Goal: Information Seeking & Learning: Learn about a topic

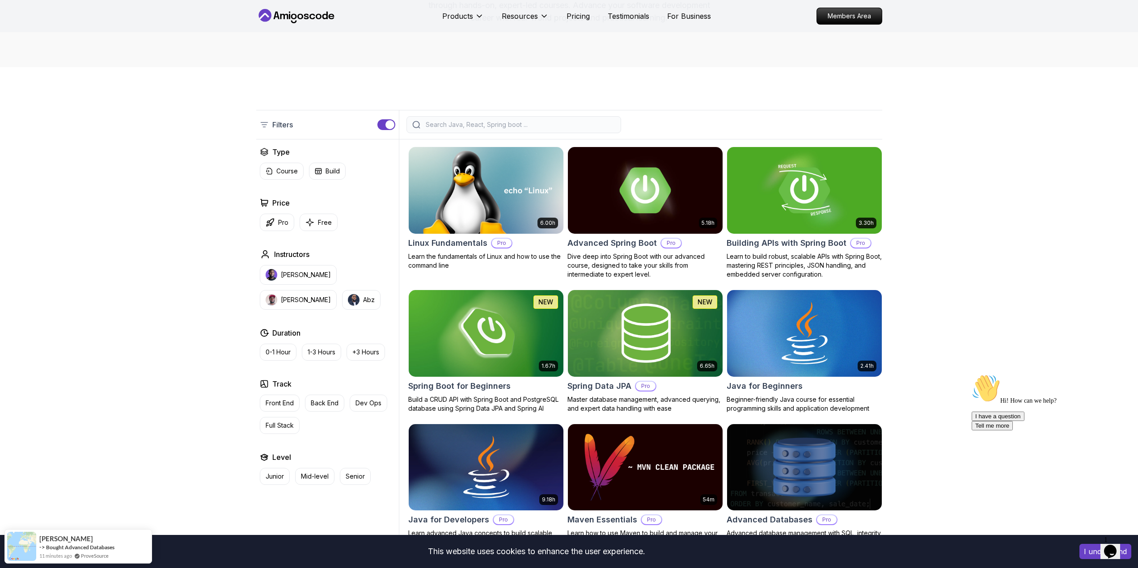
click at [542, 124] on input "search" at bounding box center [519, 124] width 191 height 9
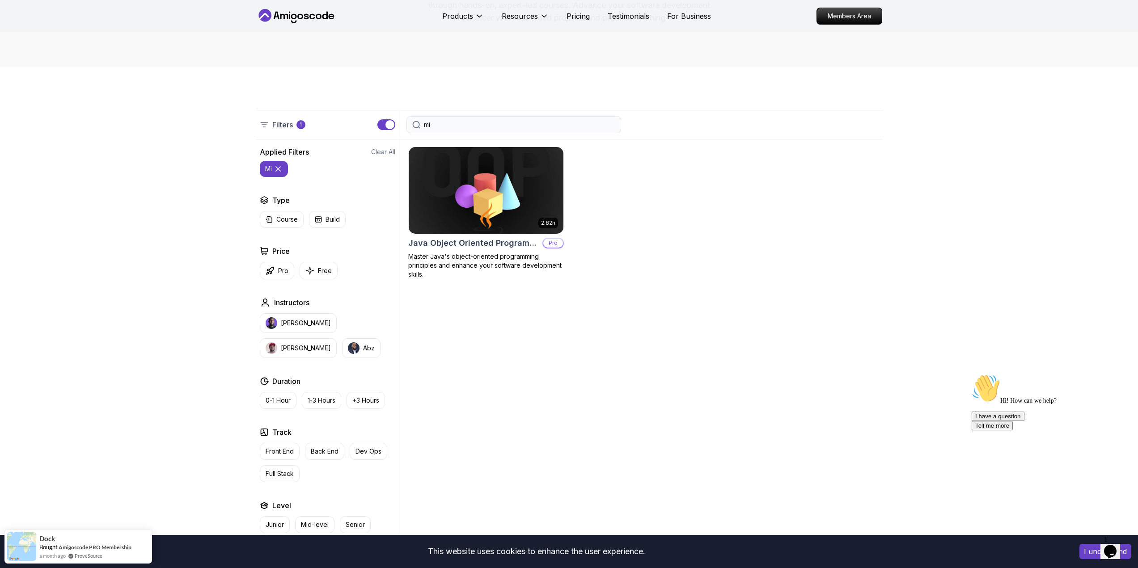
type input "m"
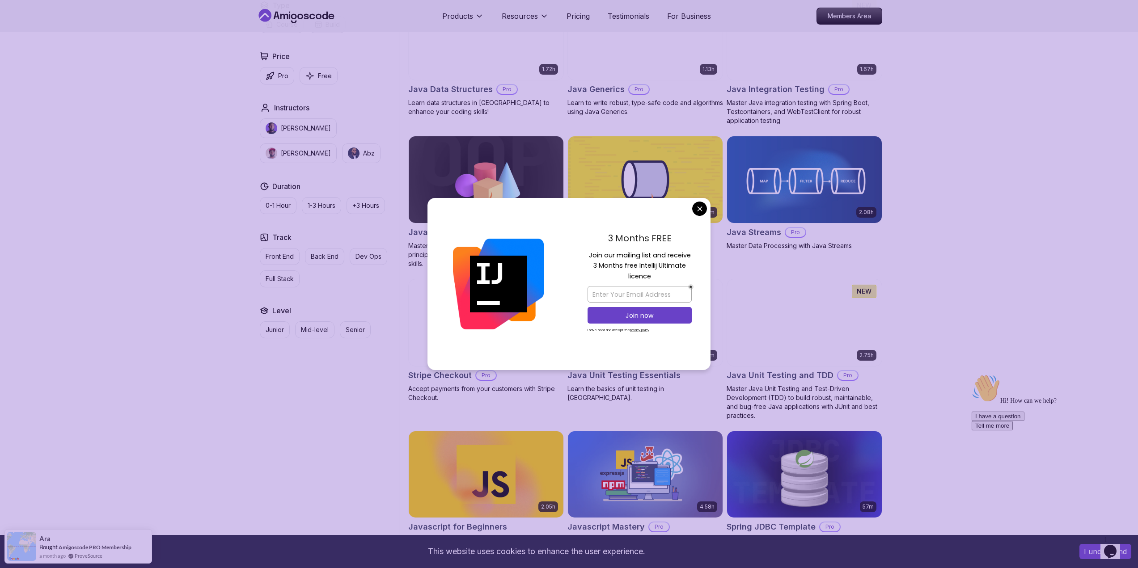
scroll to position [1118, 0]
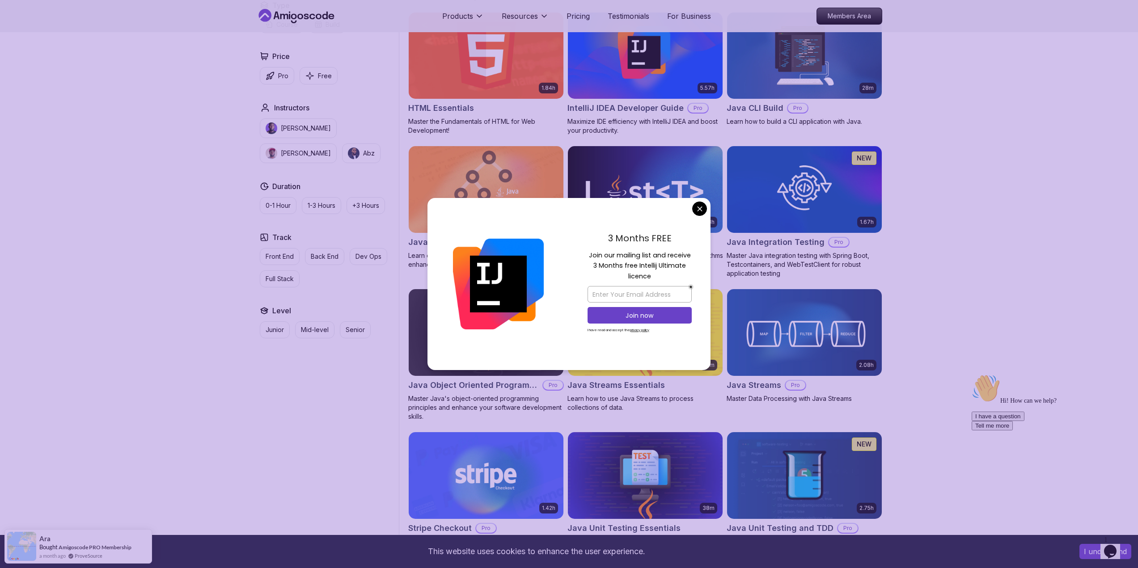
click at [699, 210] on body "This website uses cookies to enhance the user experience. I understand Products…" at bounding box center [569, 404] width 1138 height 3045
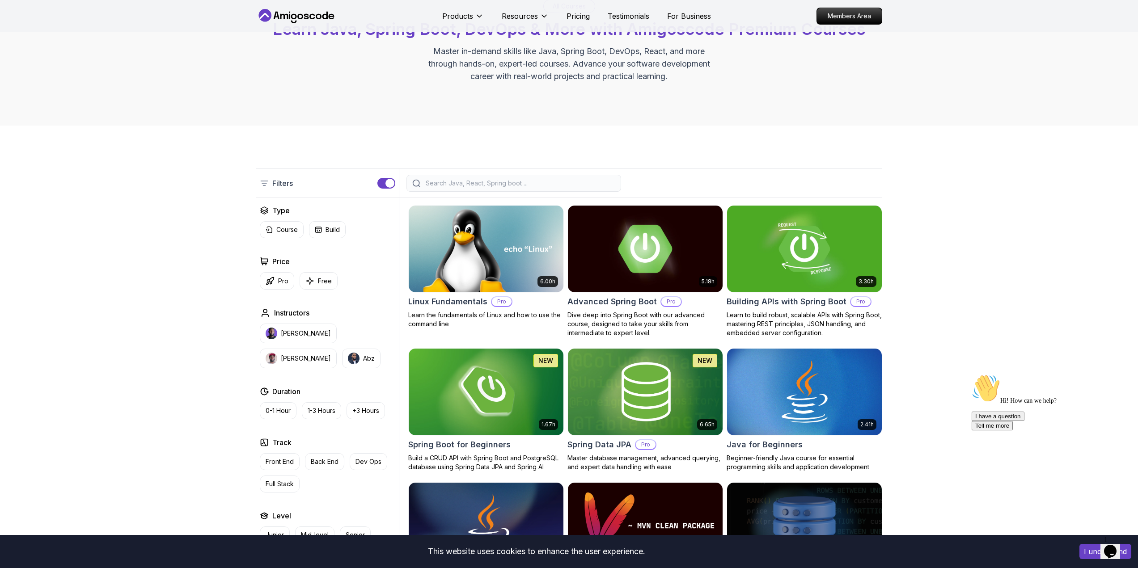
scroll to position [0, 0]
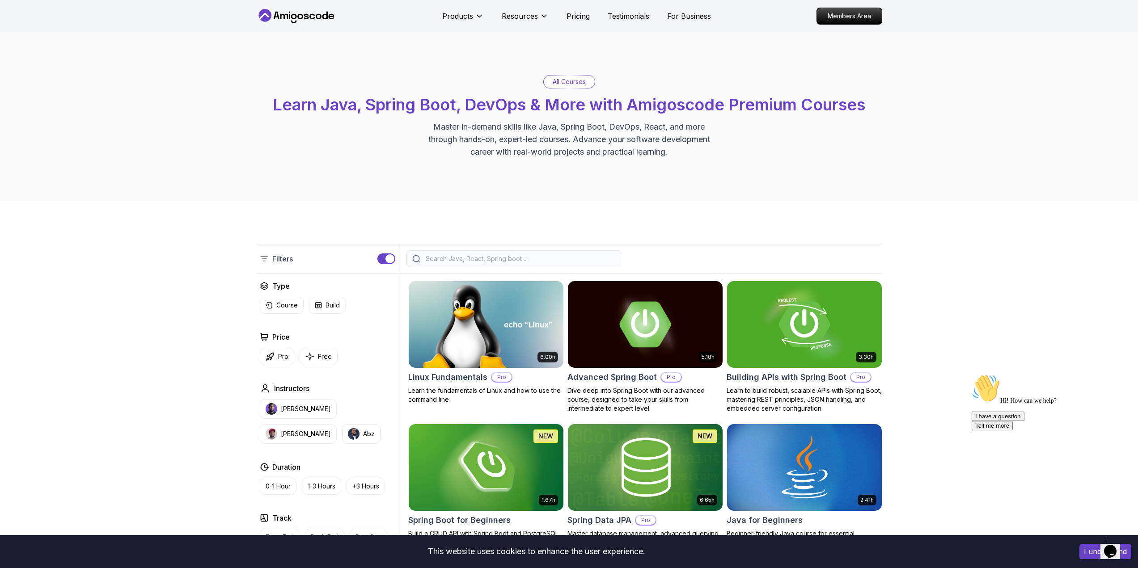
click at [508, 260] on input "search" at bounding box center [519, 258] width 191 height 9
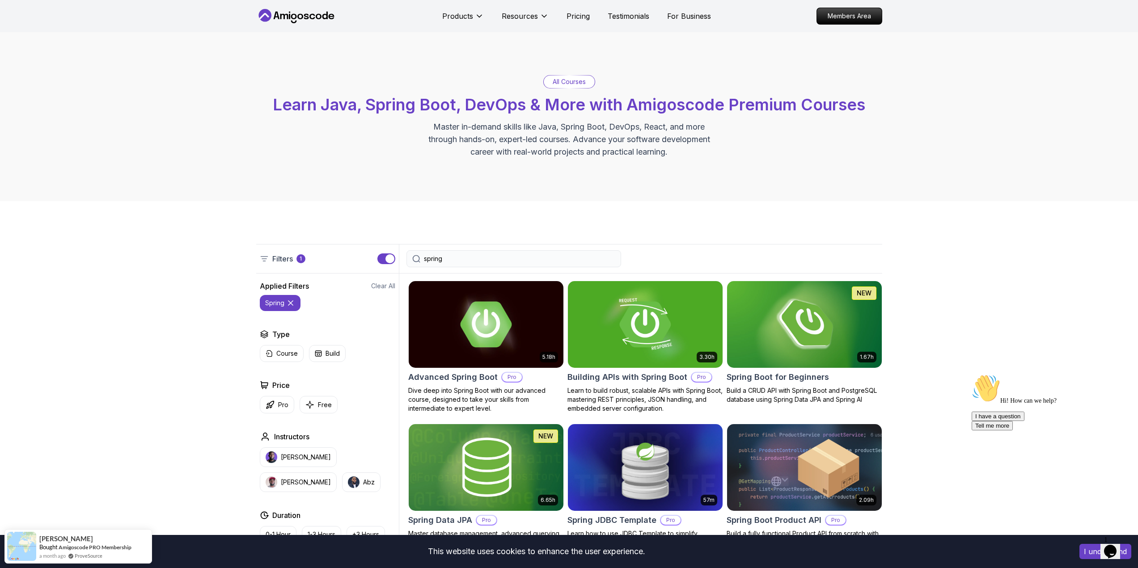
click at [511, 257] on input "spring" at bounding box center [519, 258] width 191 height 9
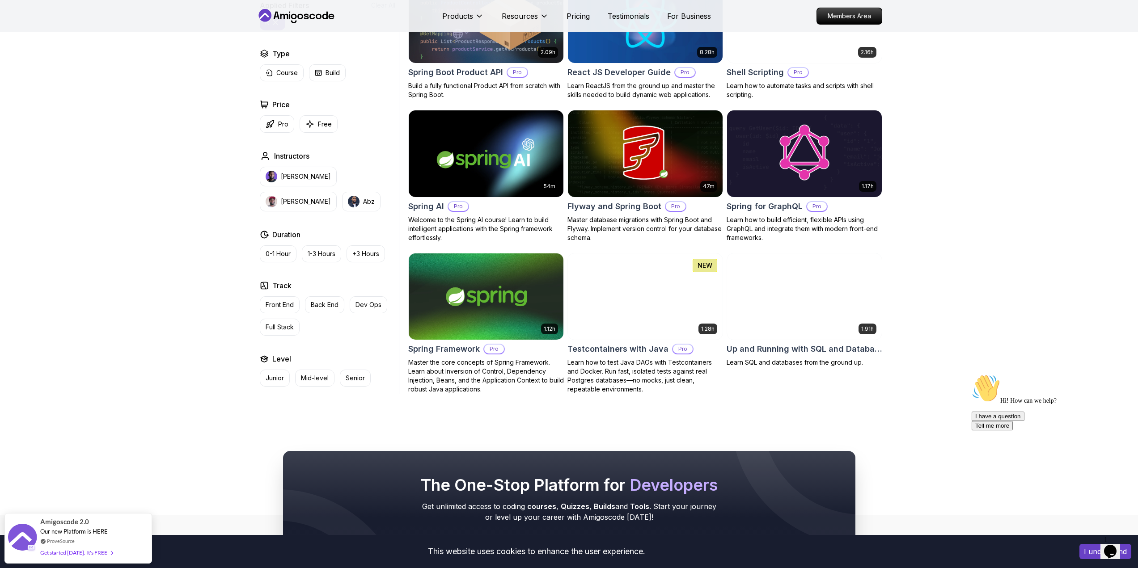
scroll to position [1475, 0]
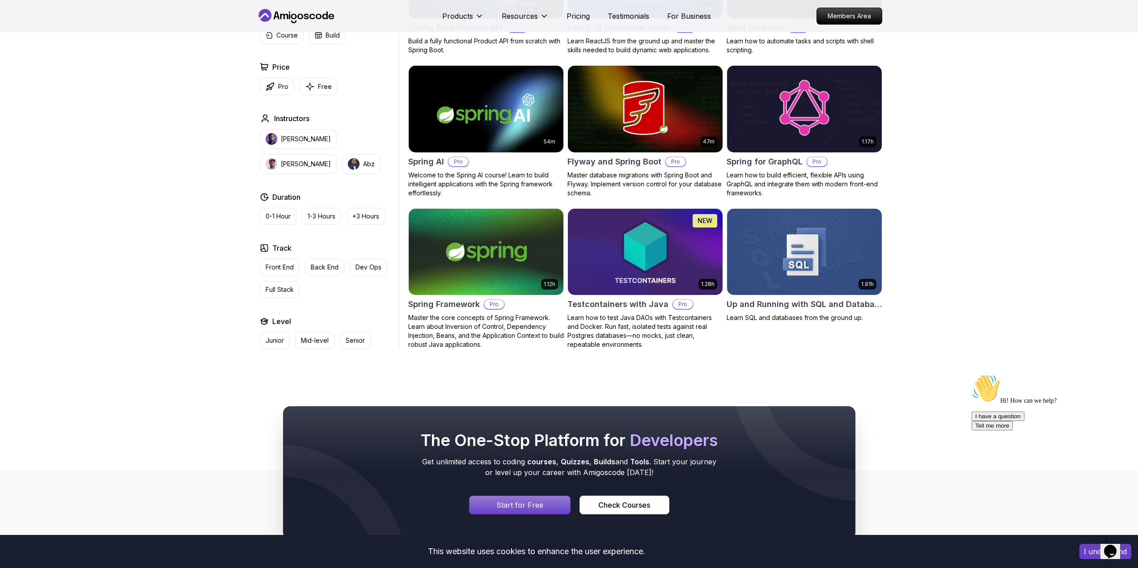
type input "r"
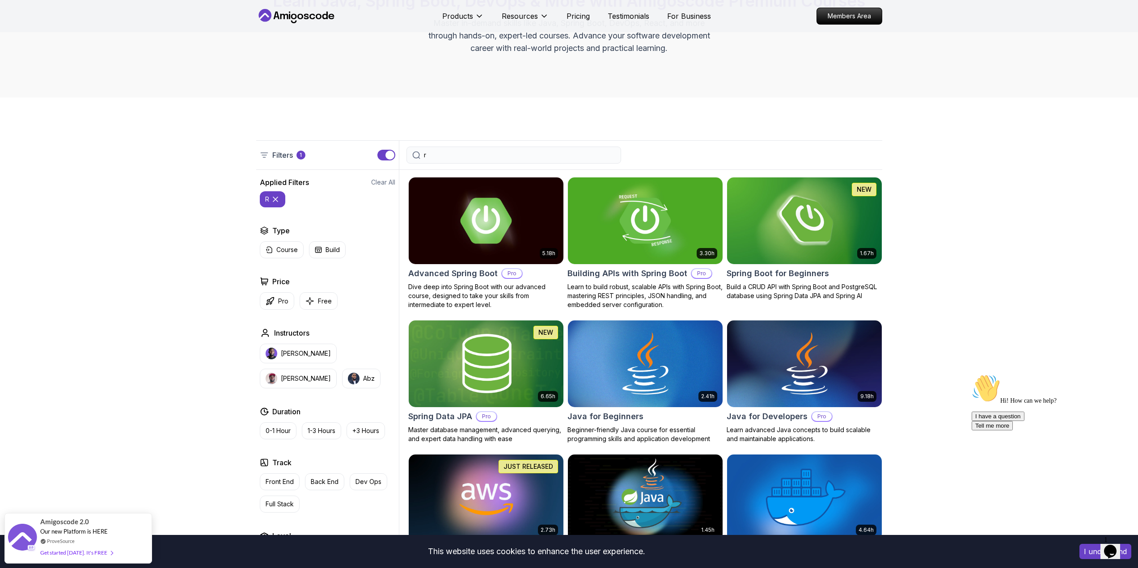
scroll to position [89, 0]
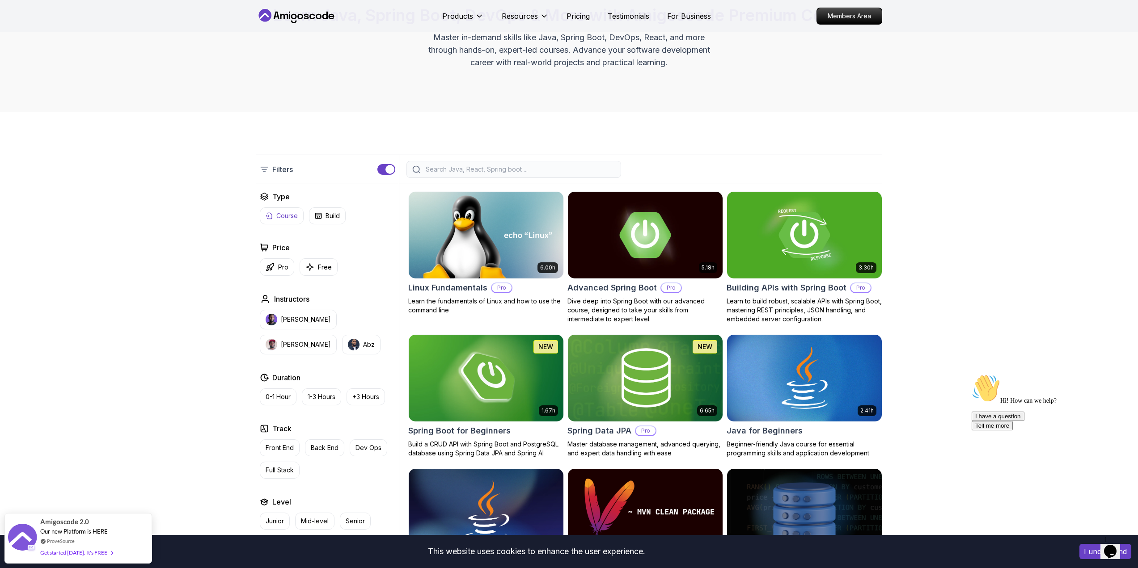
click at [287, 215] on p "Course" at bounding box center [286, 215] width 21 height 9
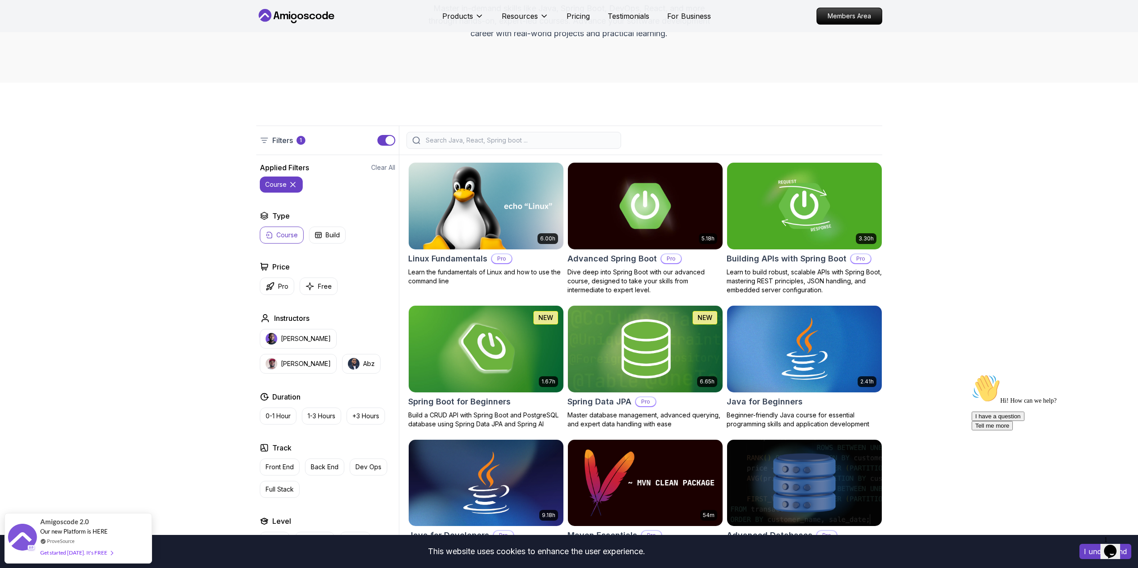
scroll to position [134, 0]
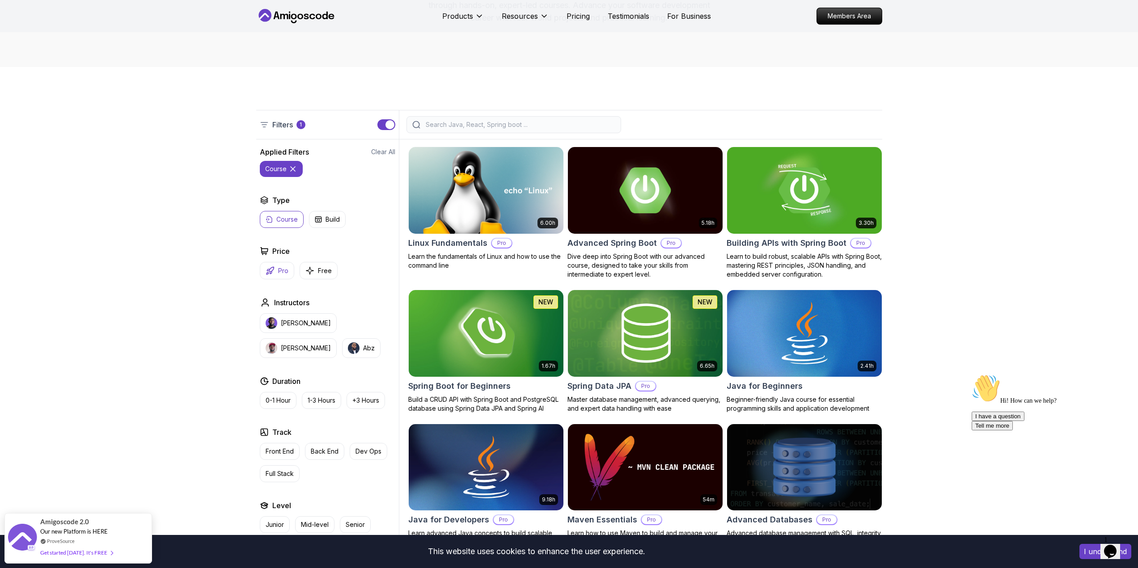
click at [275, 271] on button "Pro" at bounding box center [277, 270] width 34 height 17
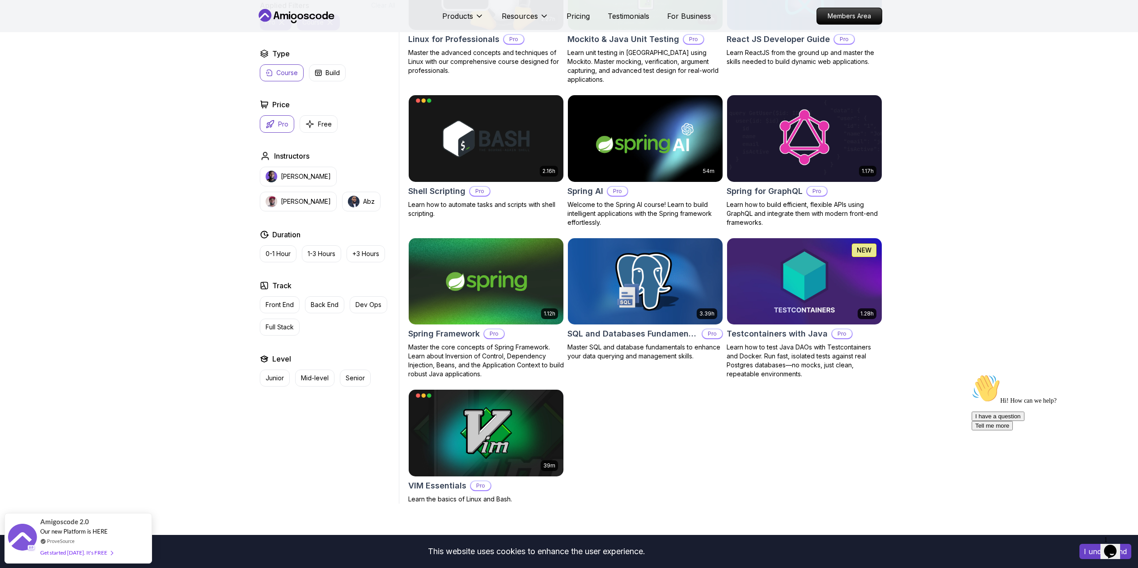
scroll to position [1565, 0]
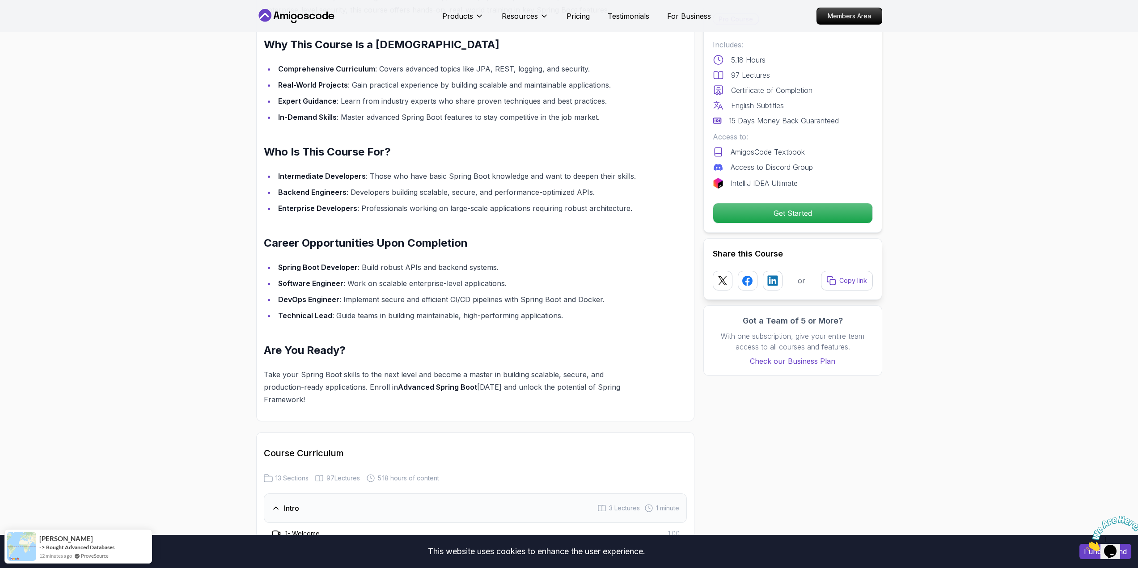
scroll to position [849, 0]
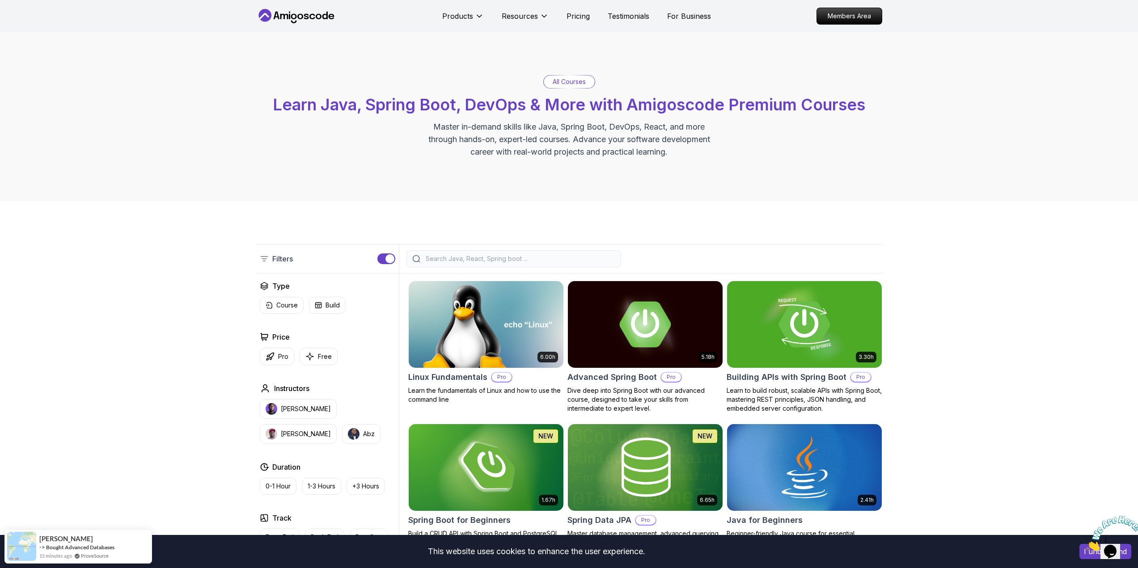
click at [494, 262] on input "search" at bounding box center [519, 258] width 191 height 9
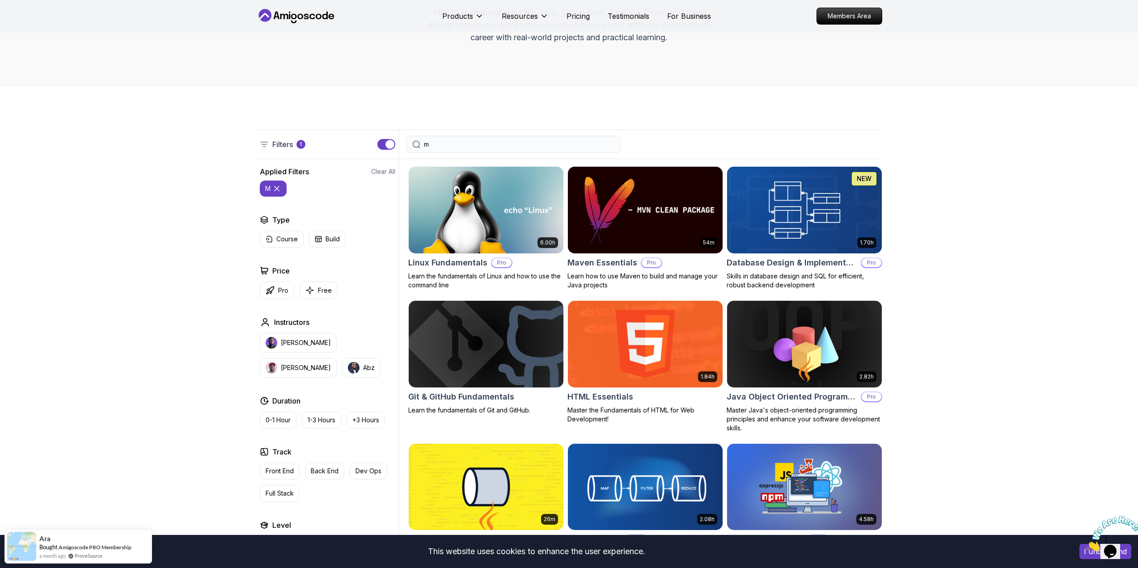
scroll to position [45, 0]
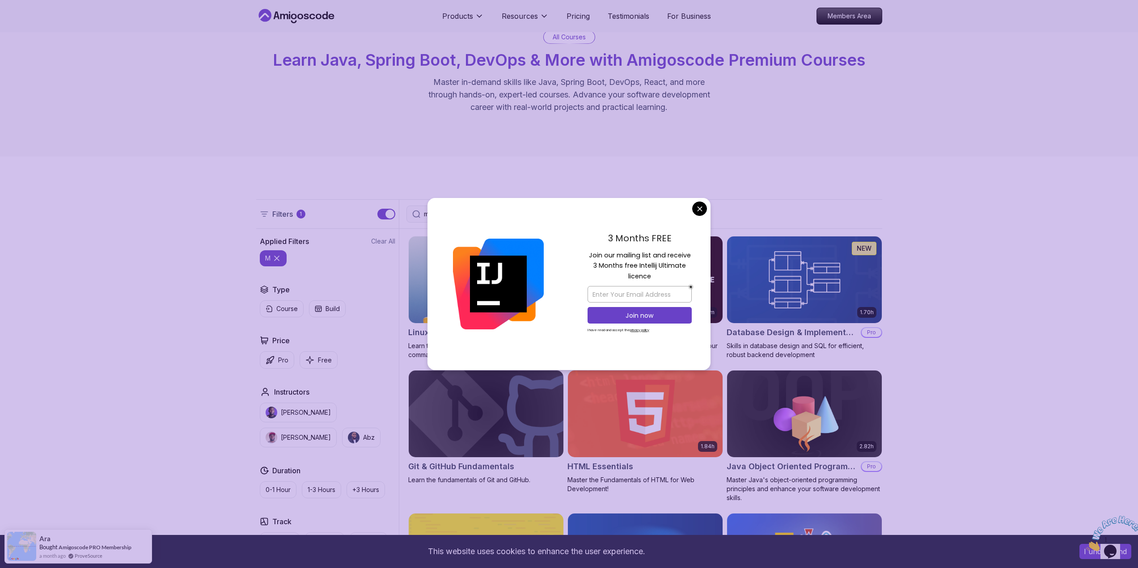
click at [445, 209] on div at bounding box center [498, 284] width 142 height 173
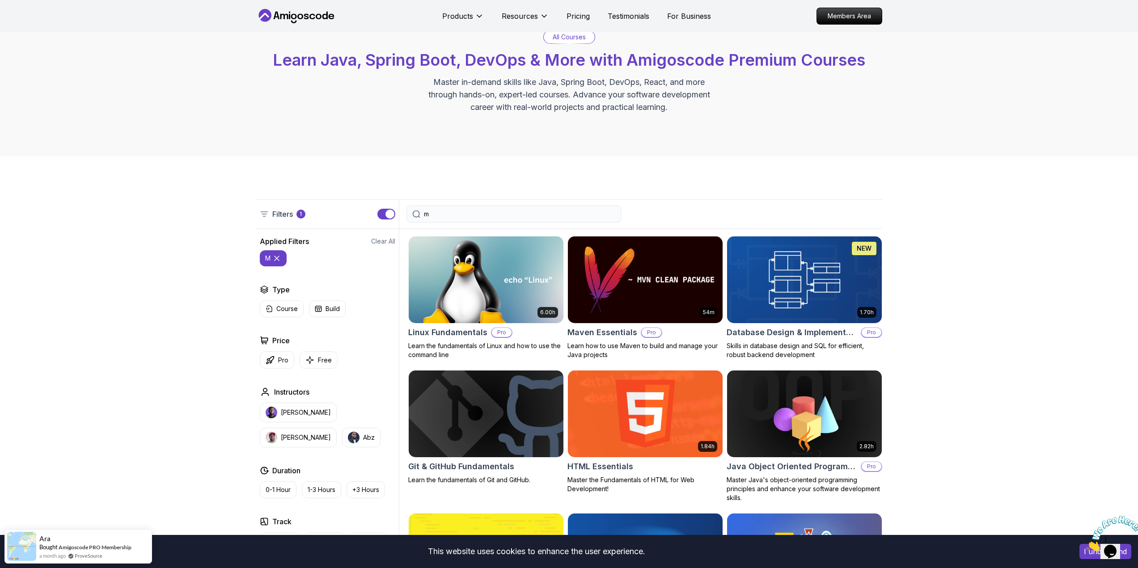
click at [512, 219] on div "m" at bounding box center [513, 214] width 215 height 17
click at [511, 219] on div "m" at bounding box center [513, 214] width 215 height 17
click at [510, 215] on input "m" at bounding box center [519, 214] width 191 height 9
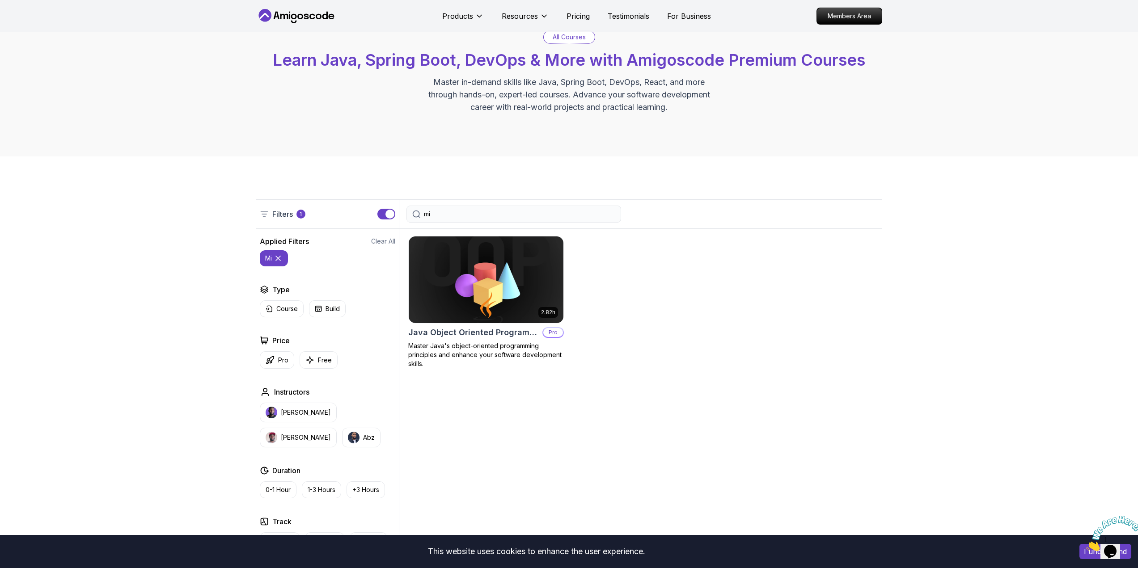
type input "m"
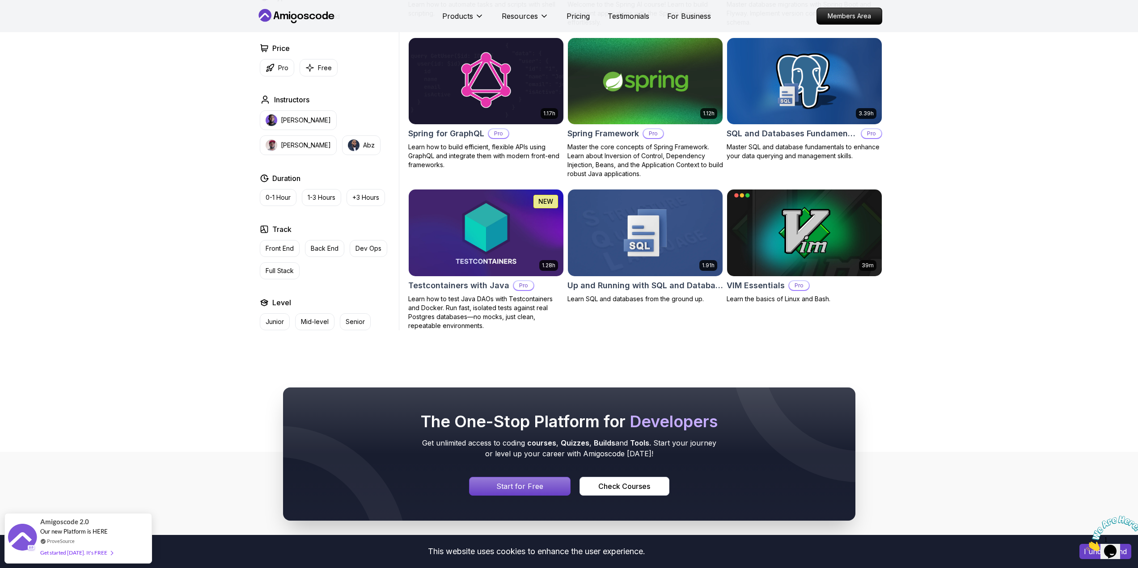
scroll to position [2235, 0]
click at [346, 318] on p "Senior" at bounding box center [355, 322] width 19 height 9
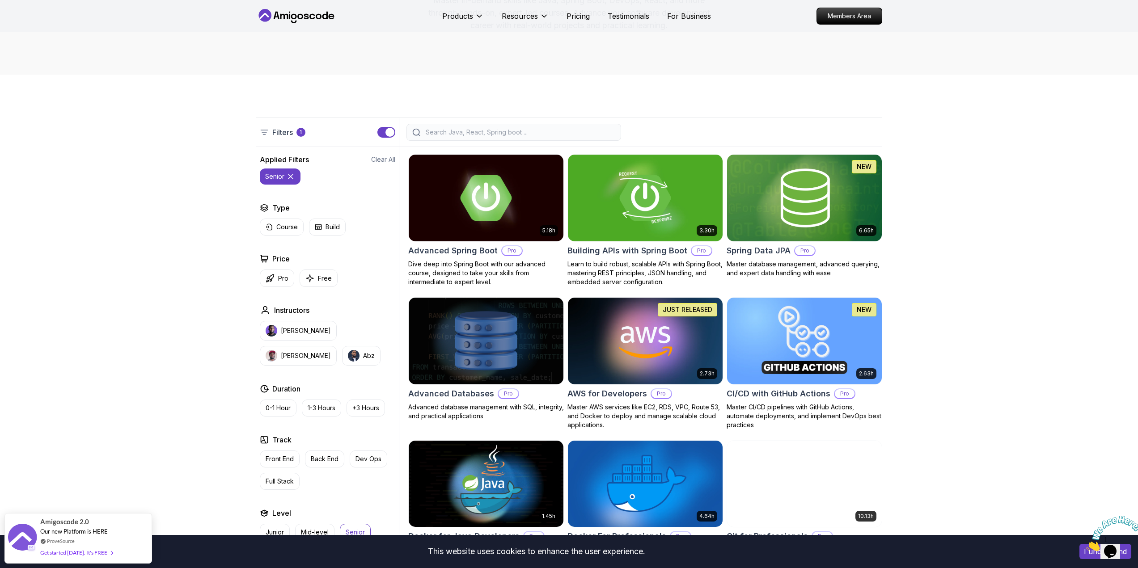
scroll to position [126, 0]
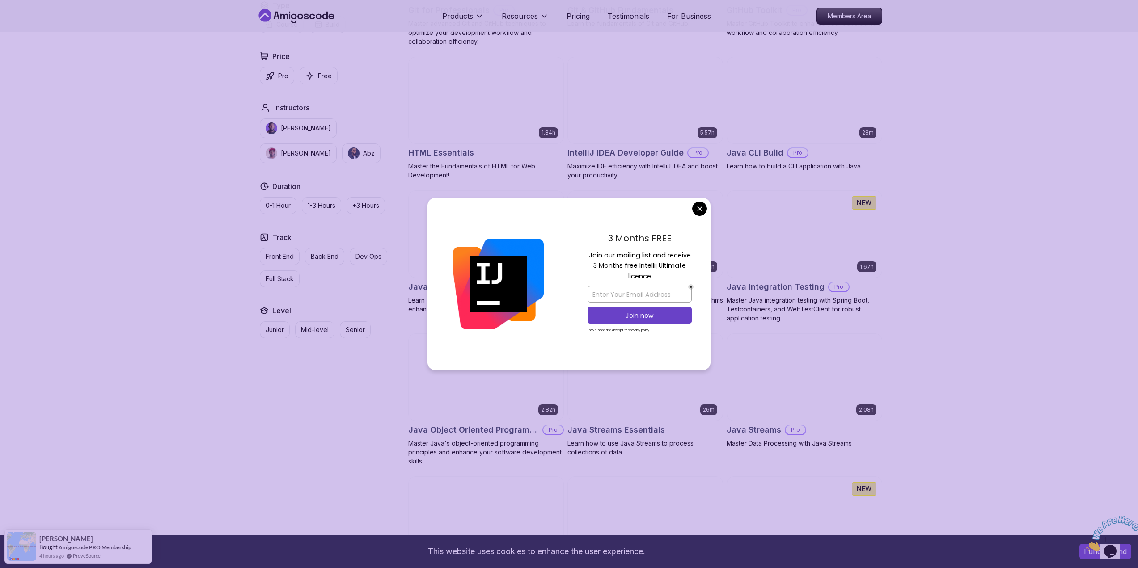
scroll to position [1118, 0]
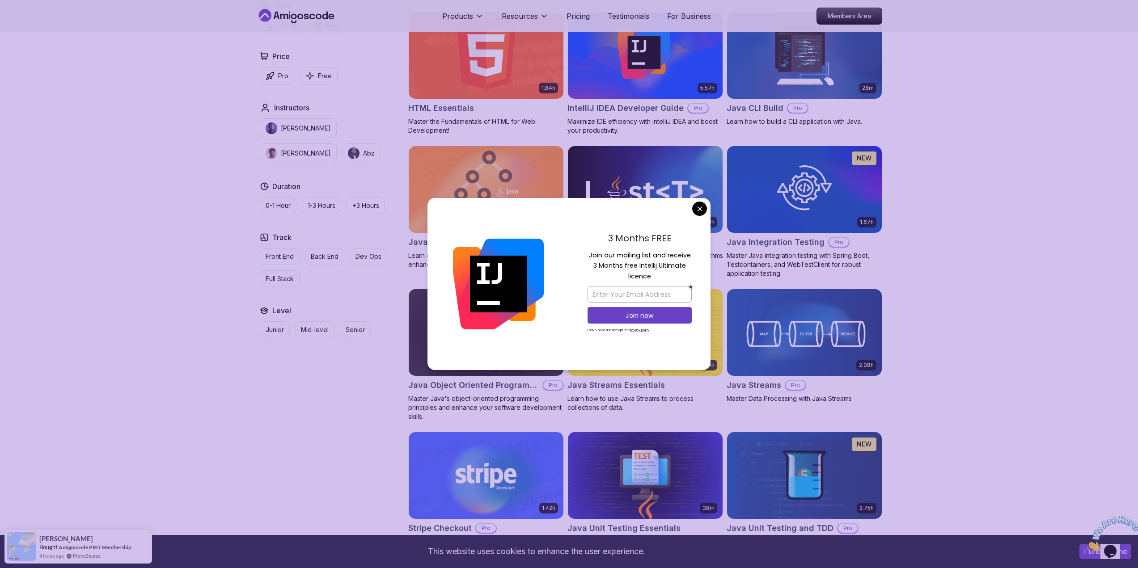
click at [698, 208] on body "This website uses cookies to enhance the user experience. I understand Products…" at bounding box center [569, 404] width 1138 height 3045
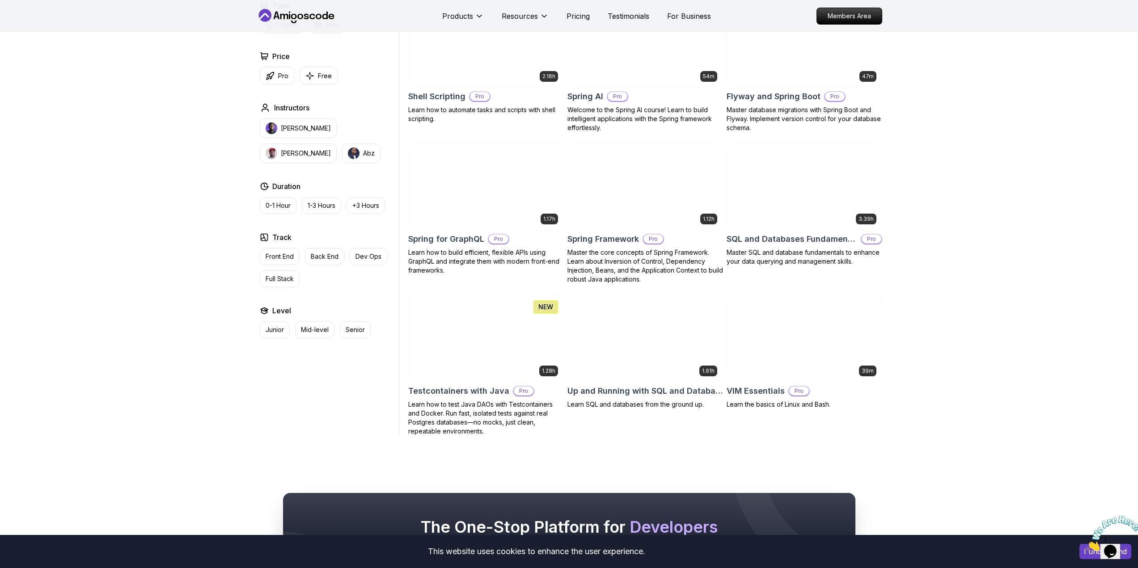
scroll to position [2146, 0]
